Goal: Navigation & Orientation: Go to known website

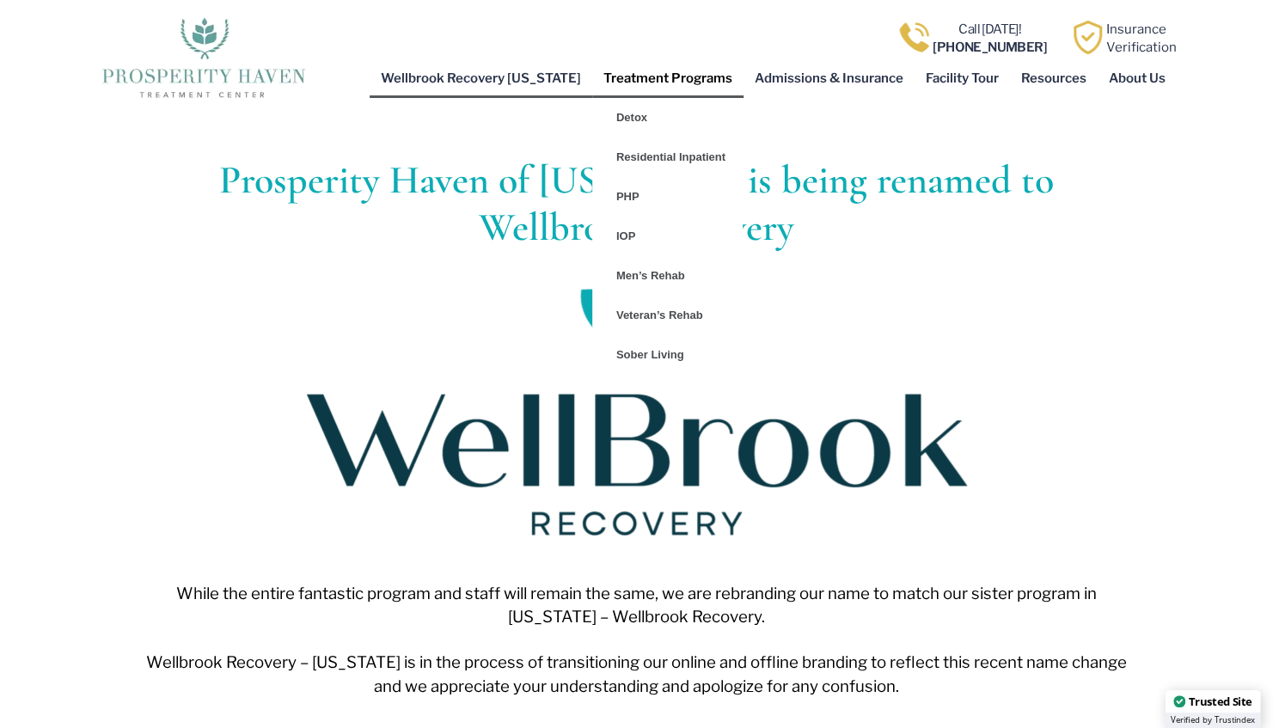
click at [696, 77] on link "Treatment Programs" at bounding box center [667, 78] width 151 height 40
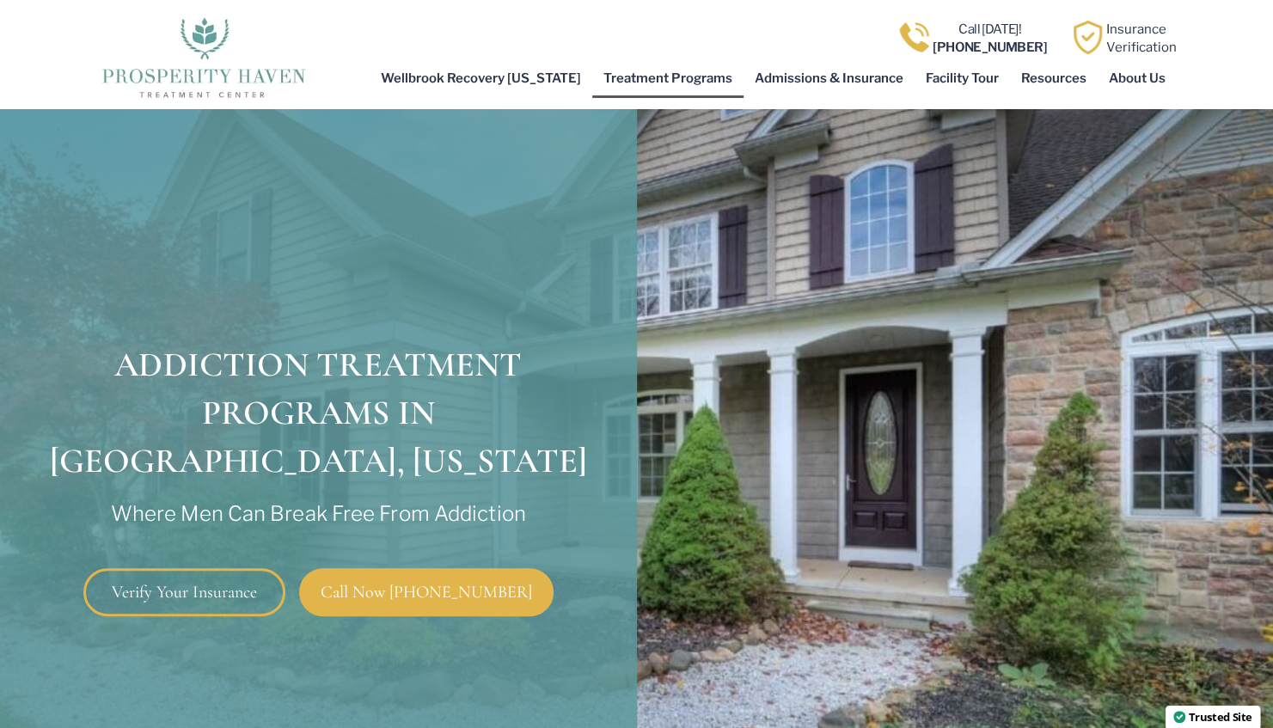
scroll to position [51, 0]
click at [809, 77] on link "Admissions & Insurance" at bounding box center [828, 78] width 171 height 40
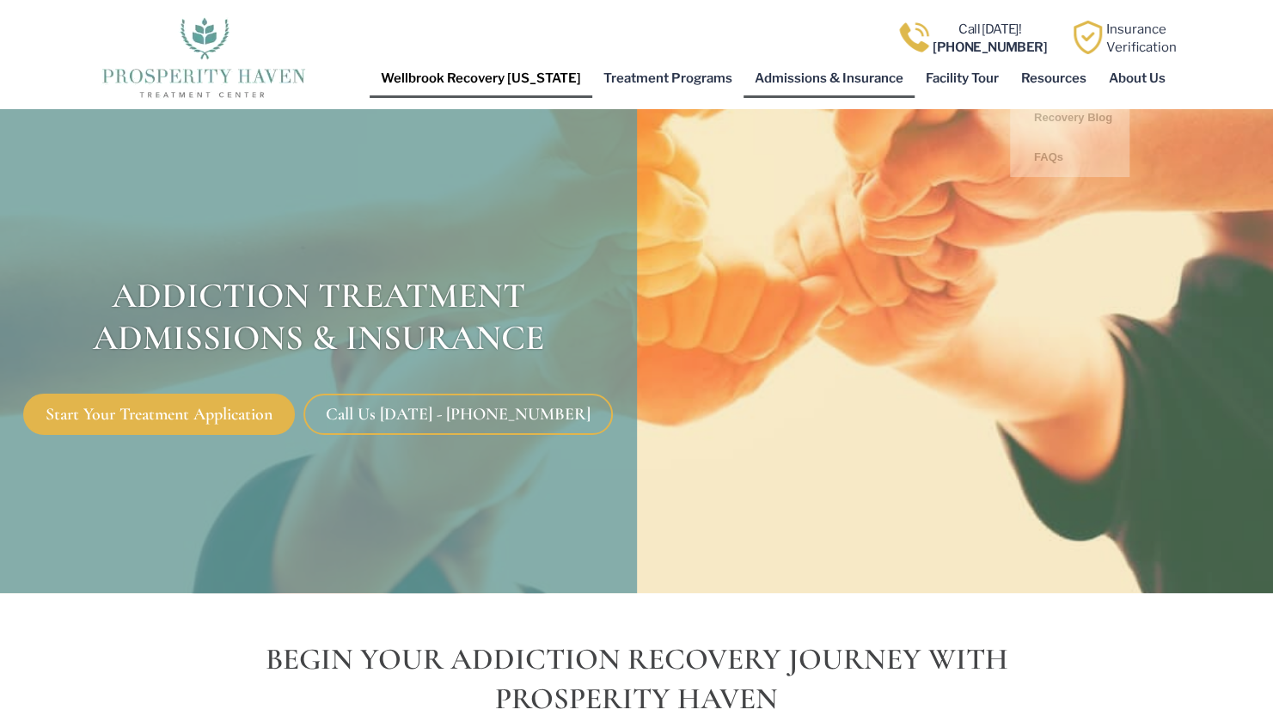
click at [570, 66] on link "Wellbrook Recovery [US_STATE]" at bounding box center [480, 78] width 223 height 40
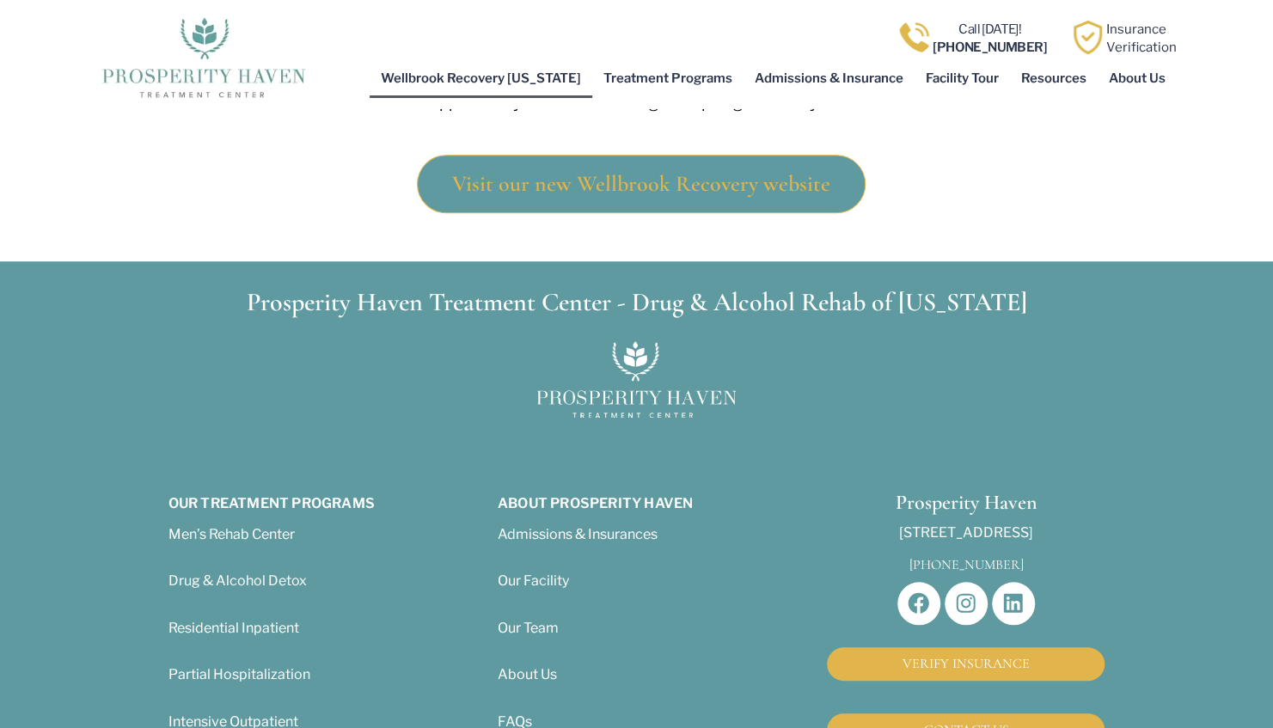
scroll to position [604, 0]
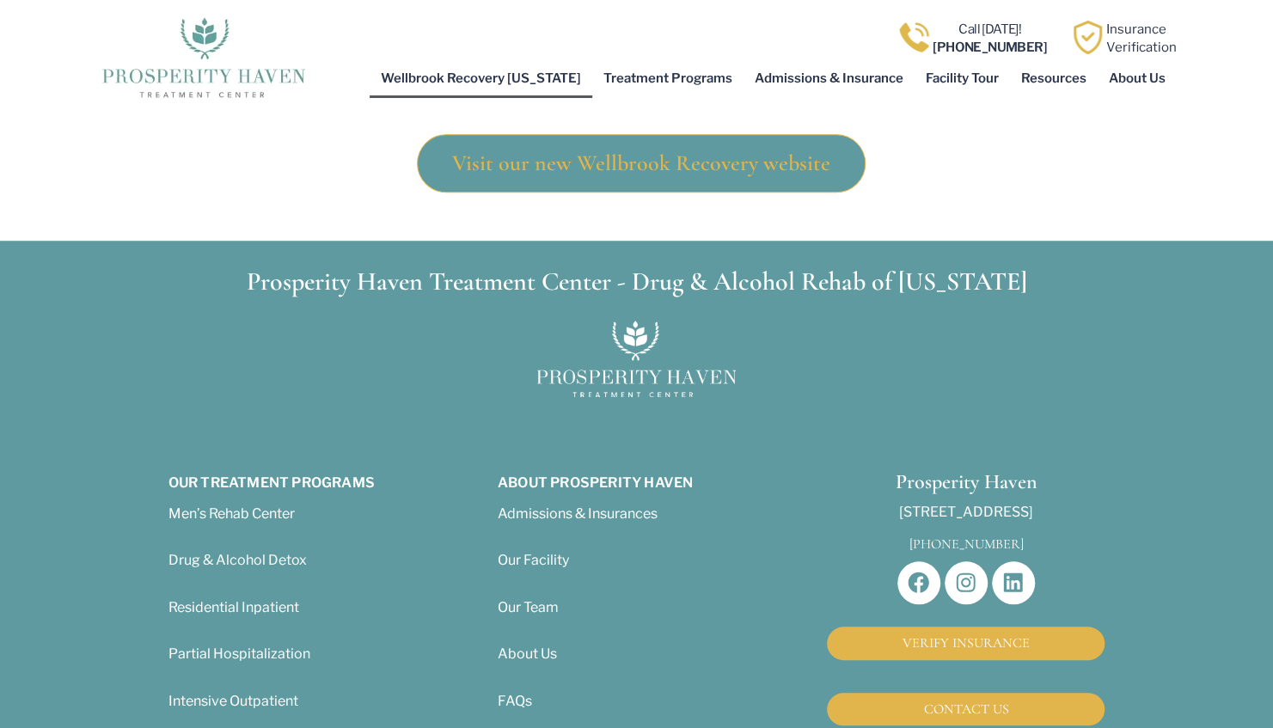
click at [605, 152] on span "Visit our new Wellbrook Recovery website" at bounding box center [641, 163] width 378 height 22
